Goal: Task Accomplishment & Management: Complete application form

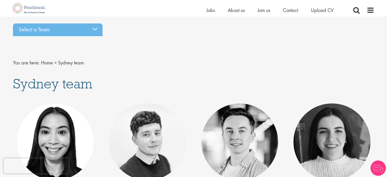
scroll to position [15, 0]
click at [324, 10] on span "Upload CV" at bounding box center [322, 10] width 23 height 7
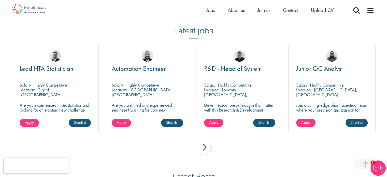
scroll to position [343, 0]
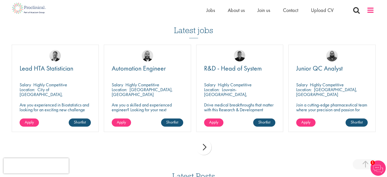
click at [369, 11] on span at bounding box center [371, 10] width 8 height 8
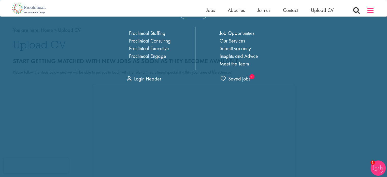
scroll to position [0, 0]
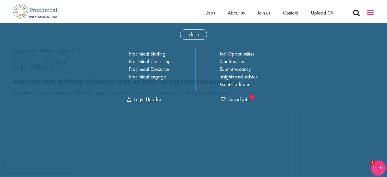
click at [369, 11] on span at bounding box center [371, 13] width 8 height 8
click at [209, 15] on span "Jobs" at bounding box center [210, 12] width 9 height 7
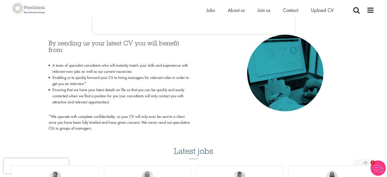
scroll to position [223, 0]
